Goal: Transaction & Acquisition: Purchase product/service

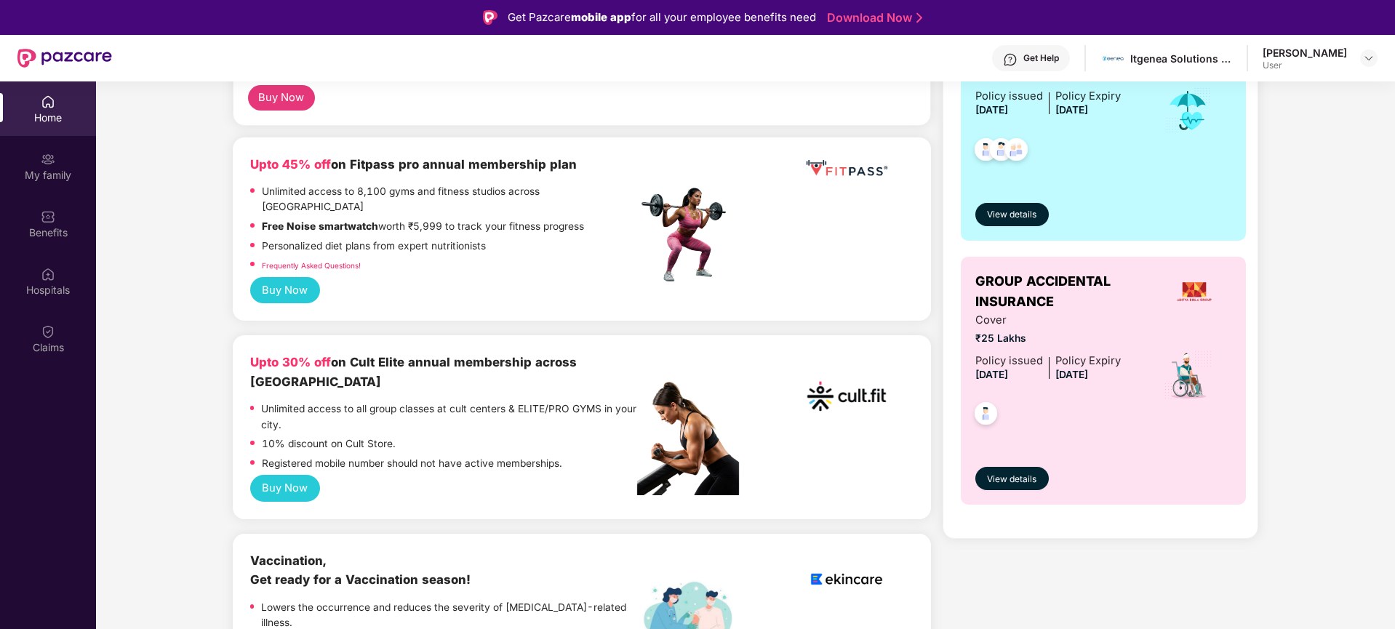
scroll to position [316, 0]
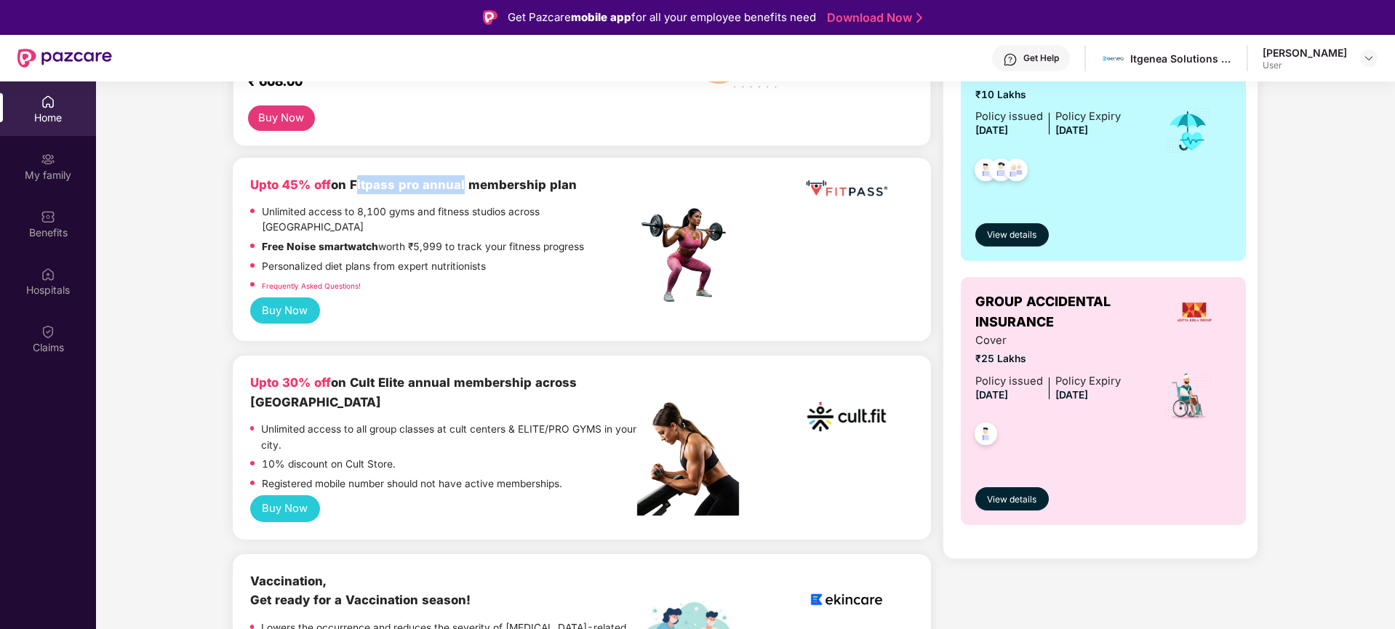
drag, startPoint x: 350, startPoint y: 180, endPoint x: 594, endPoint y: 175, distance: 244.5
click at [458, 180] on b "Upto 45% off on Fitpass pro annual membership plan" at bounding box center [413, 185] width 327 height 15
drag, startPoint x: 828, startPoint y: 186, endPoint x: 776, endPoint y: 191, distance: 51.8
click at [828, 187] on img at bounding box center [846, 188] width 87 height 27
click at [469, 192] on div "Upto 45% off on Fitpass pro annual membership plan" at bounding box center [443, 184] width 387 height 19
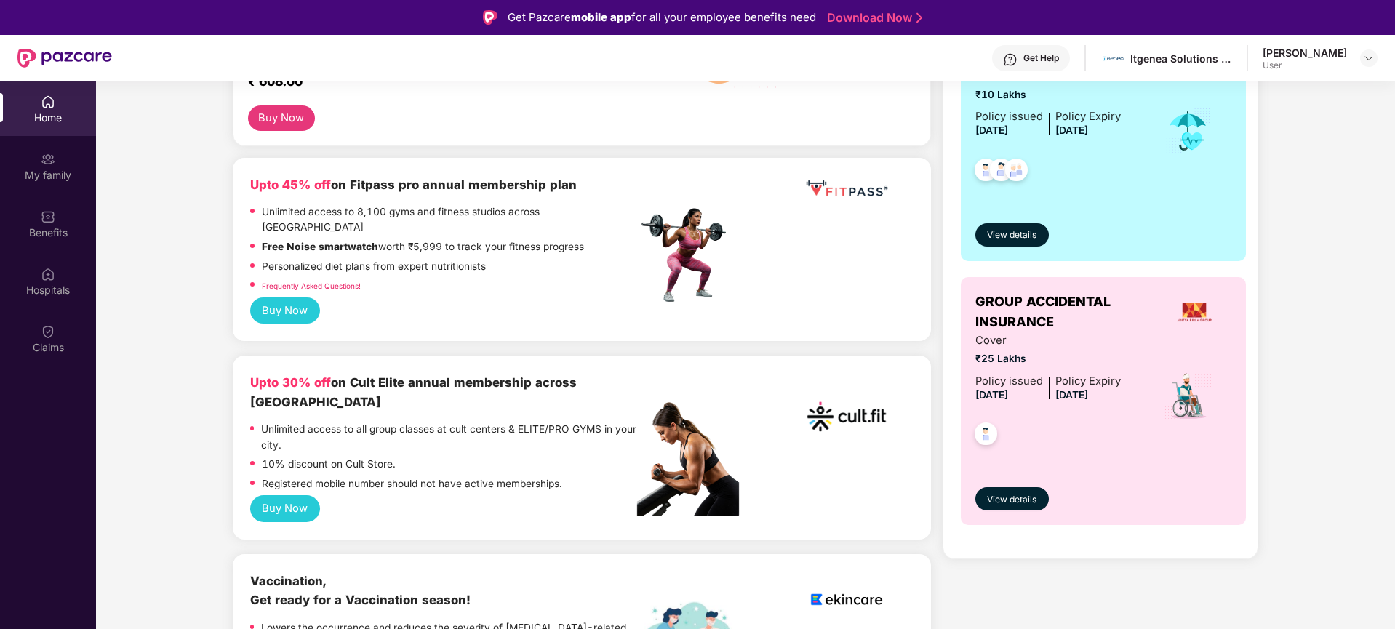
drag, startPoint x: 348, startPoint y: 183, endPoint x: 375, endPoint y: 186, distance: 27.1
click at [375, 186] on b "Upto 45% off on Fitpass pro annual membership plan" at bounding box center [413, 185] width 327 height 15
click at [356, 188] on b "Upto 45% off on Fitpass pro annual membership plan" at bounding box center [413, 185] width 327 height 15
drag, startPoint x: 348, startPoint y: 186, endPoint x: 396, endPoint y: 191, distance: 48.3
click at [396, 191] on b "Upto 45% off on Fitpass pro annual membership plan" at bounding box center [413, 185] width 327 height 15
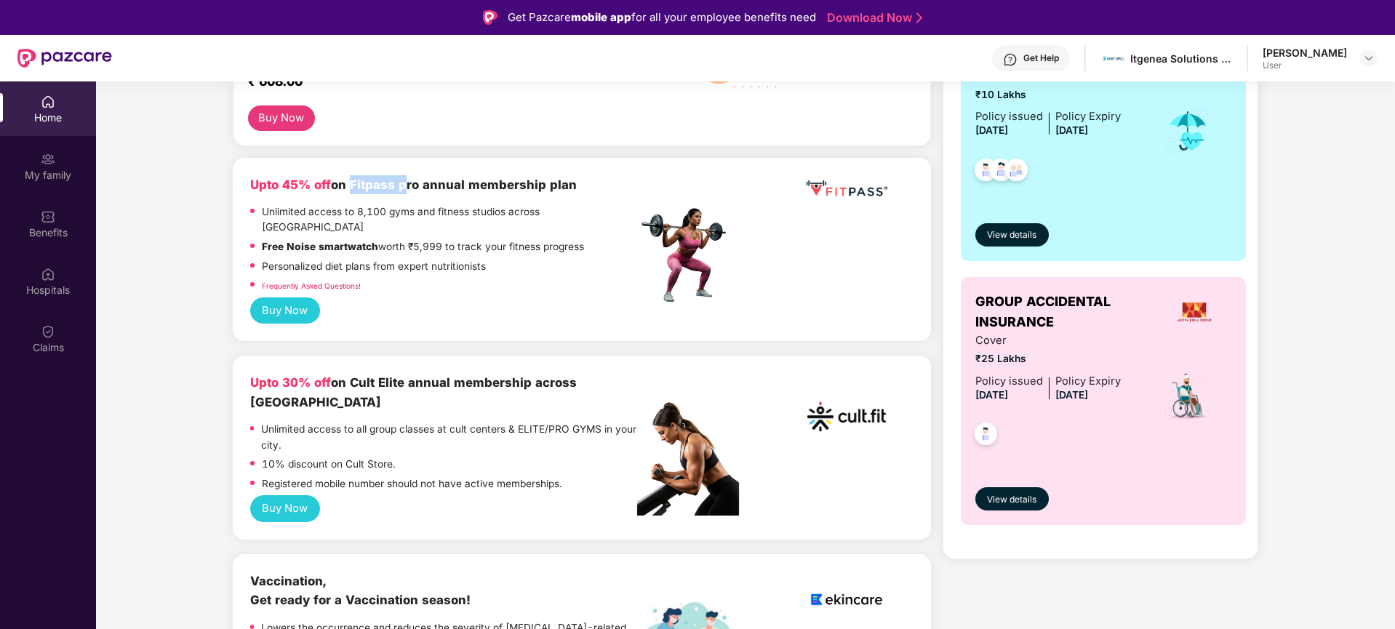
copy b "Fitpass"
click at [274, 299] on button "Buy Now" at bounding box center [285, 311] width 70 height 27
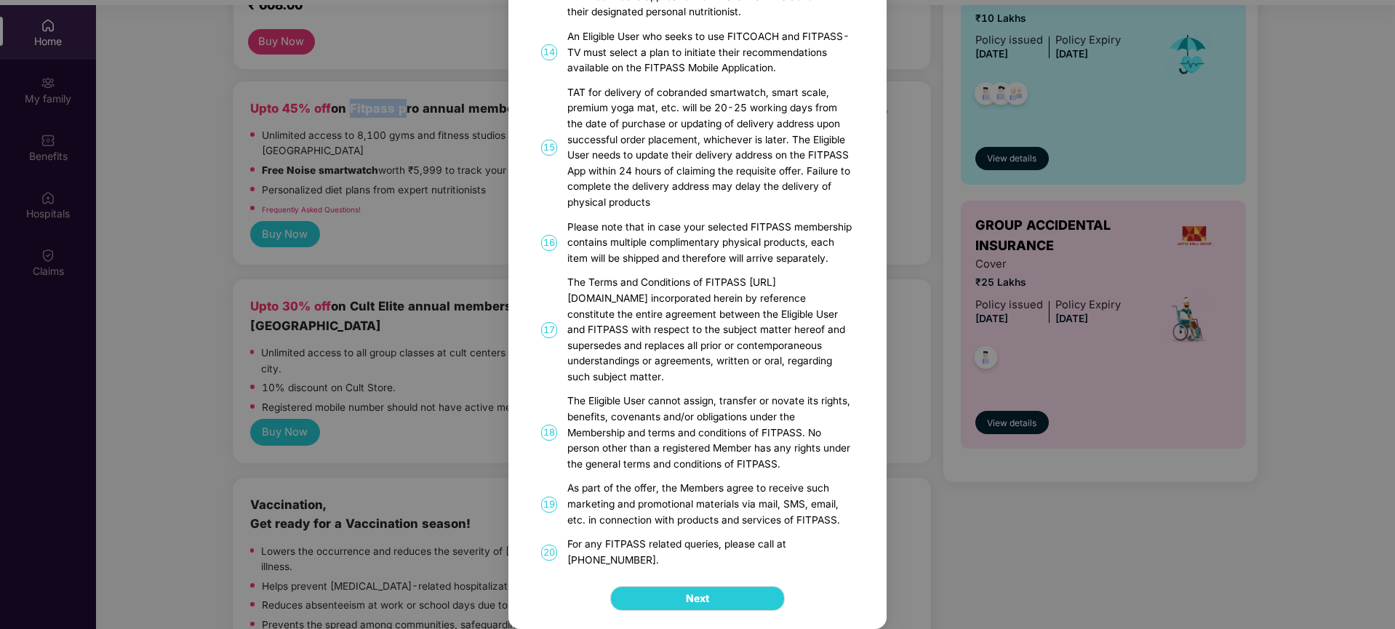
scroll to position [81, 0]
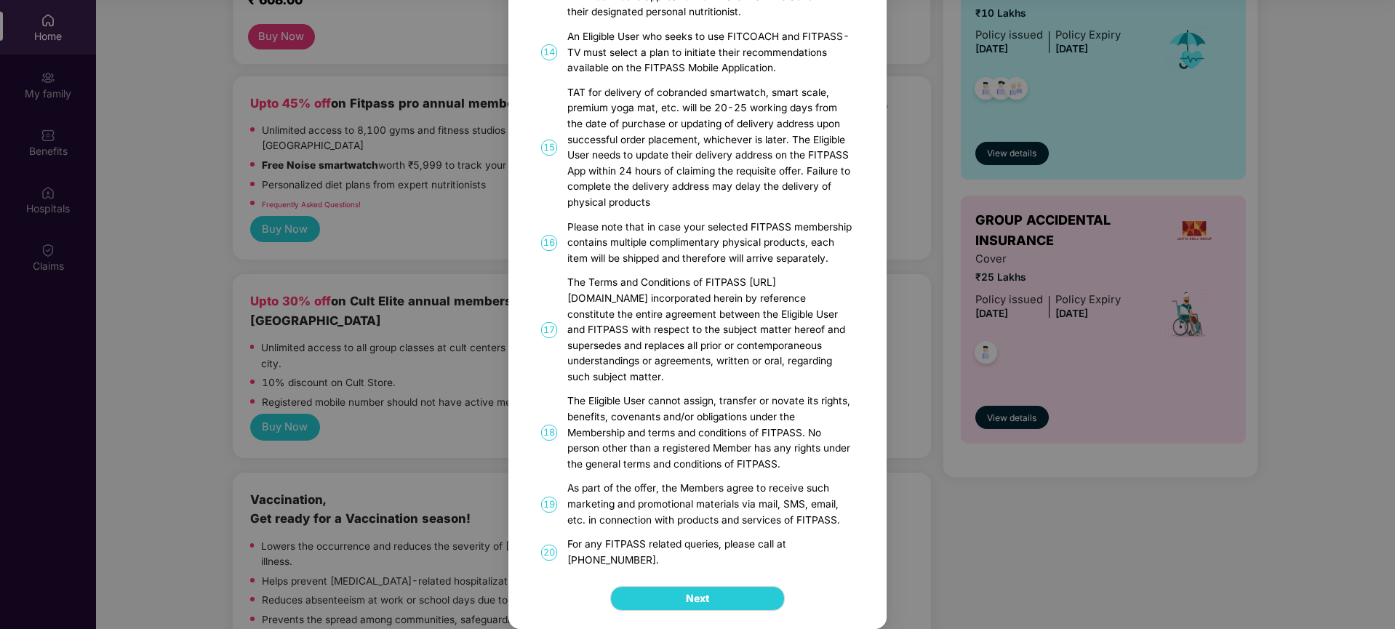
click at [704, 583] on div "Next" at bounding box center [697, 598] width 378 height 61
click at [700, 596] on span "Next" at bounding box center [697, 599] width 23 height 16
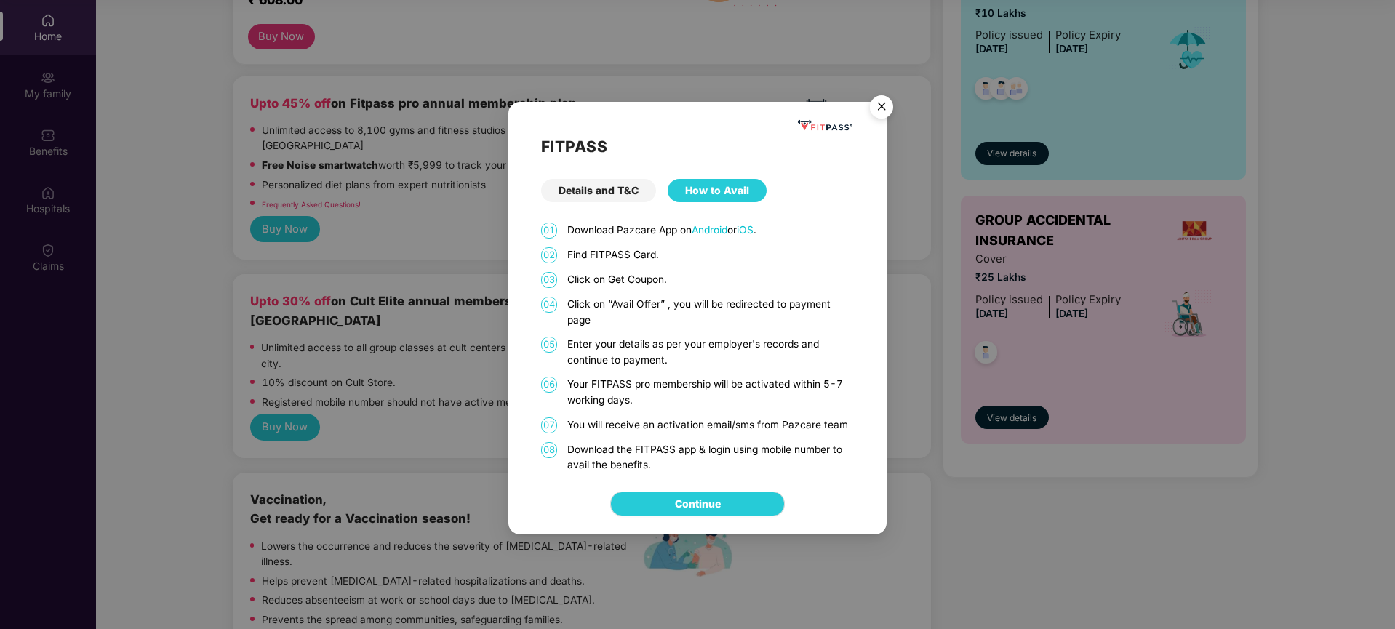
click at [607, 191] on div "Details and T&C" at bounding box center [598, 190] width 115 height 23
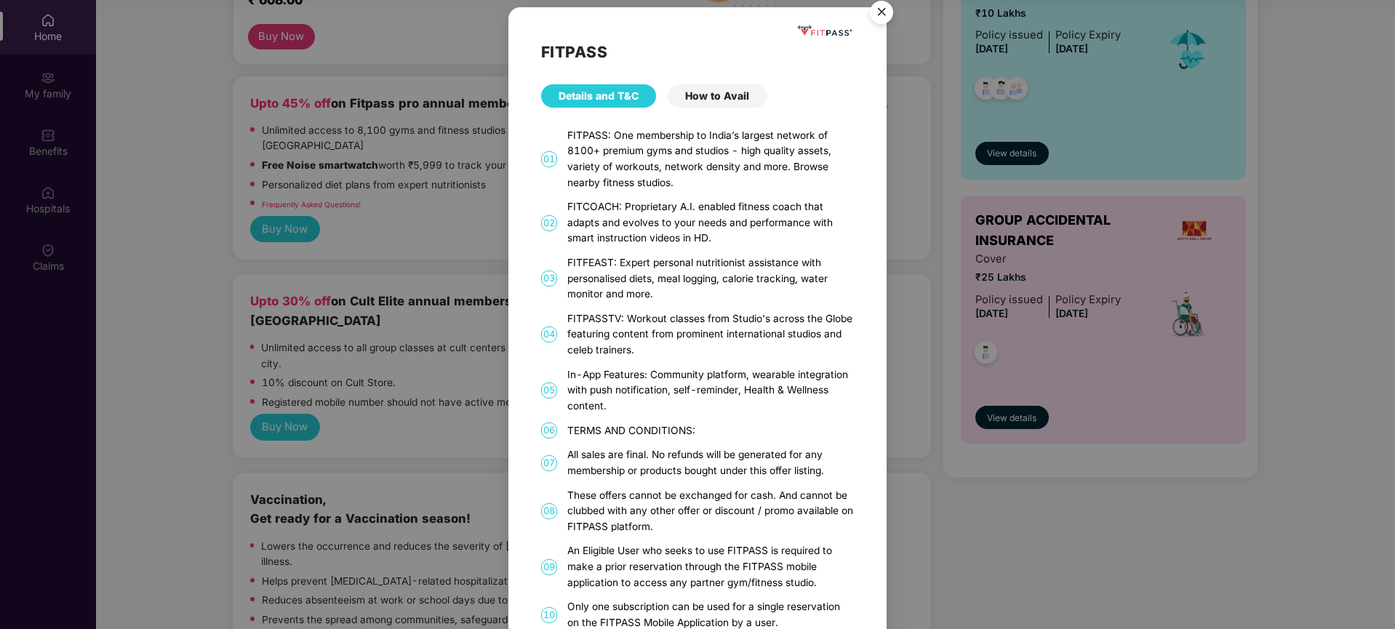
click at [709, 95] on div "How to Avail" at bounding box center [717, 95] width 99 height 23
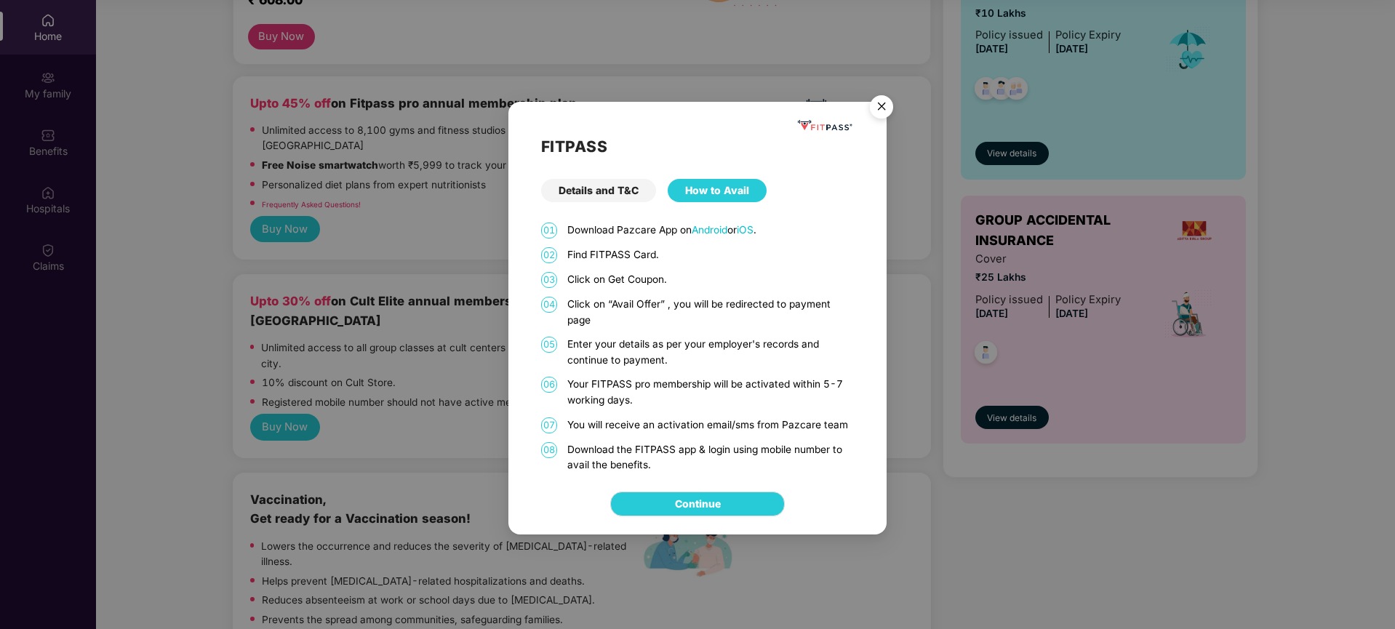
click at [645, 278] on p "Click on Get Coupon." at bounding box center [710, 280] width 287 height 16
click at [622, 285] on p "Click on Get Coupon." at bounding box center [710, 280] width 287 height 16
drag, startPoint x: 611, startPoint y: 280, endPoint x: 631, endPoint y: 290, distance: 21.8
click at [631, 290] on div "01 Download Pazcare App on Android or iOS . 02 Find FITPASS Card. 03 Click on G…" at bounding box center [697, 348] width 313 height 251
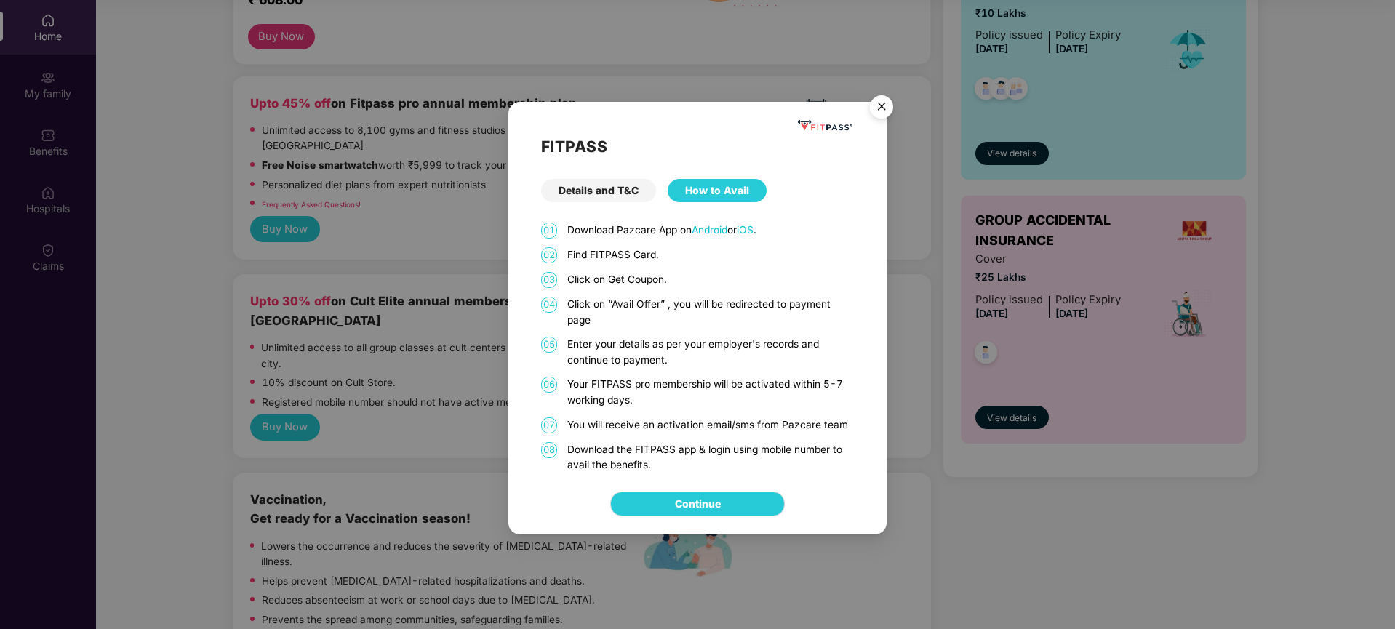
click at [634, 311] on p "Click on “Avail Offer” , you will be redirected to payment page" at bounding box center [710, 312] width 287 height 31
click at [634, 353] on p "Enter your details as per your employer's records and continue to payment." at bounding box center [710, 352] width 287 height 31
drag, startPoint x: 657, startPoint y: 397, endPoint x: 658, endPoint y: 415, distance: 17.5
click at [657, 410] on div "01 Download Pazcare App on Android or iOS . 02 Find FITPASS Card. 03 Click on G…" at bounding box center [697, 348] width 313 height 251
click at [657, 419] on p "You will receive an activation email/sms from Pazcare team" at bounding box center [710, 426] width 287 height 16
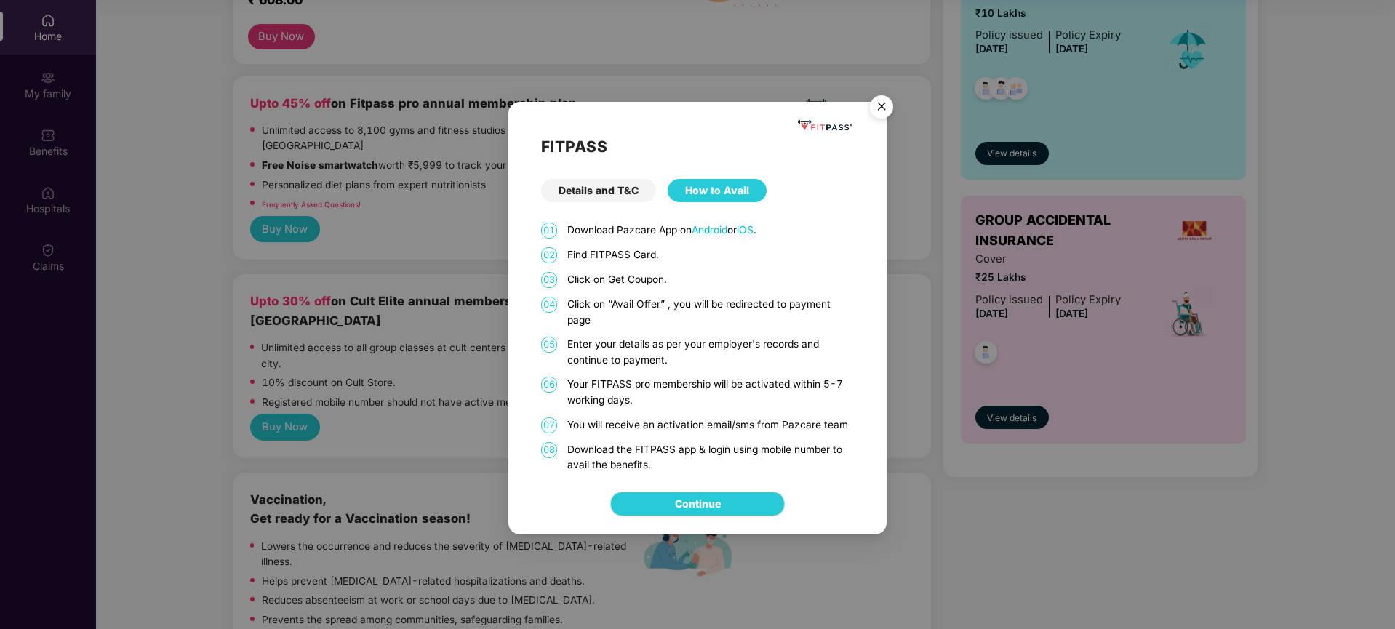
click at [661, 428] on p "You will receive an activation email/sms from Pazcare team" at bounding box center [710, 426] width 287 height 16
click at [877, 111] on img "Close" at bounding box center [881, 109] width 41 height 41
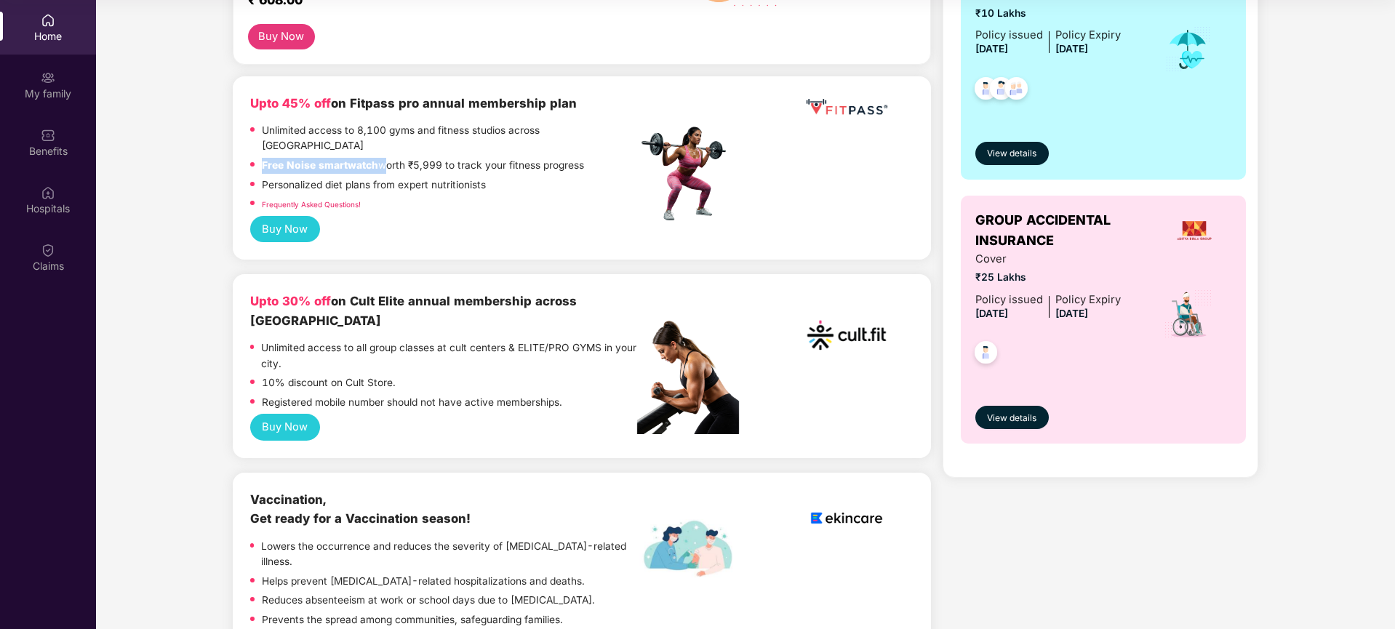
drag, startPoint x: 265, startPoint y: 153, endPoint x: 376, endPoint y: 148, distance: 111.4
click at [376, 158] on div "Free Noise smartwatch worth ₹5,999 to track your fitness progress" at bounding box center [443, 168] width 387 height 20
copy p "Free Noise smartwatch"
click at [489, 216] on div "Buy Now" at bounding box center [581, 229] width 663 height 27
click at [335, 200] on link "Frequently Asked Questions!" at bounding box center [311, 204] width 99 height 9
